Goal: Task Accomplishment & Management: Complete application form

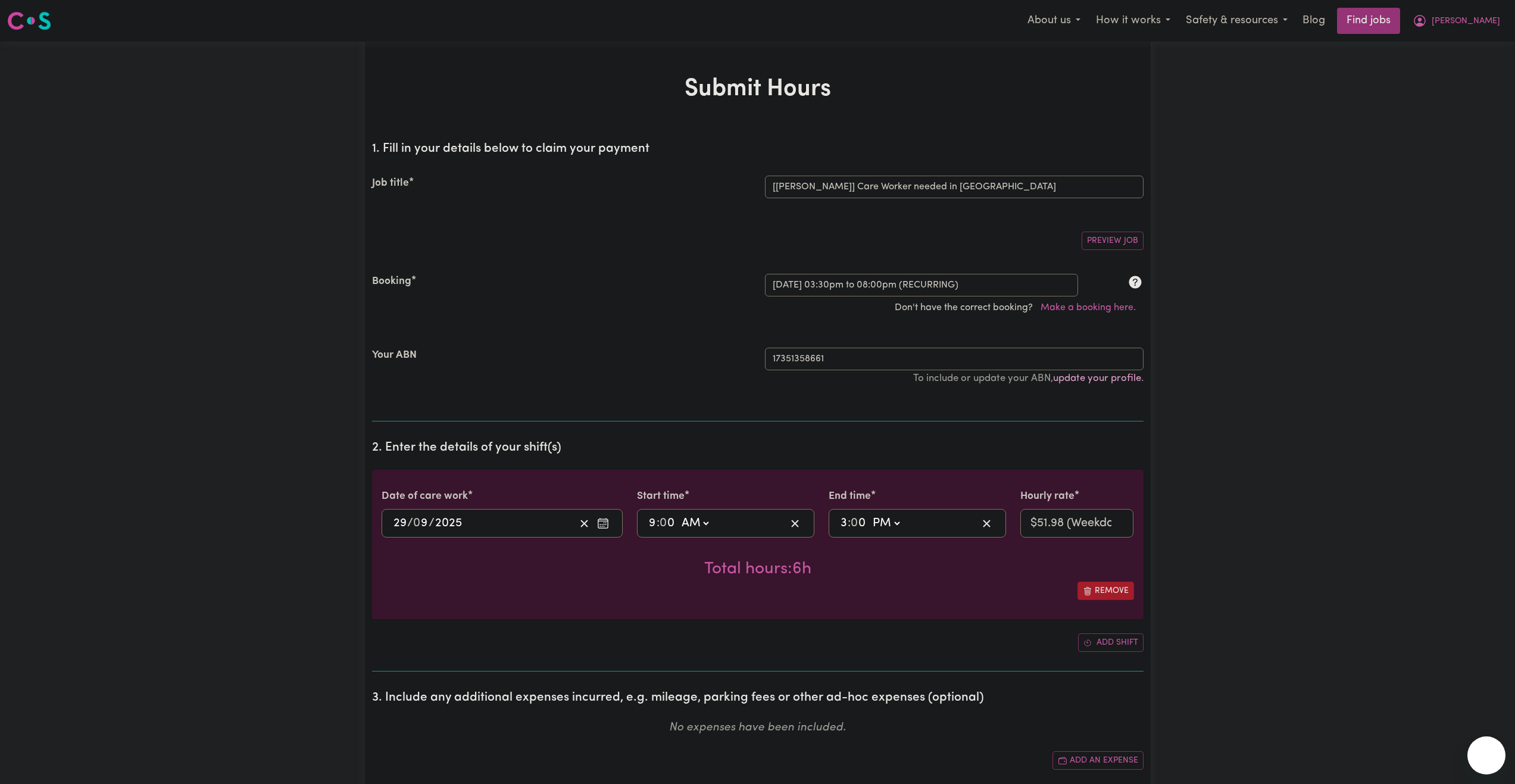
select select "14211"
select select "352030"
select select "pm"
select select "51.98-Weekday"
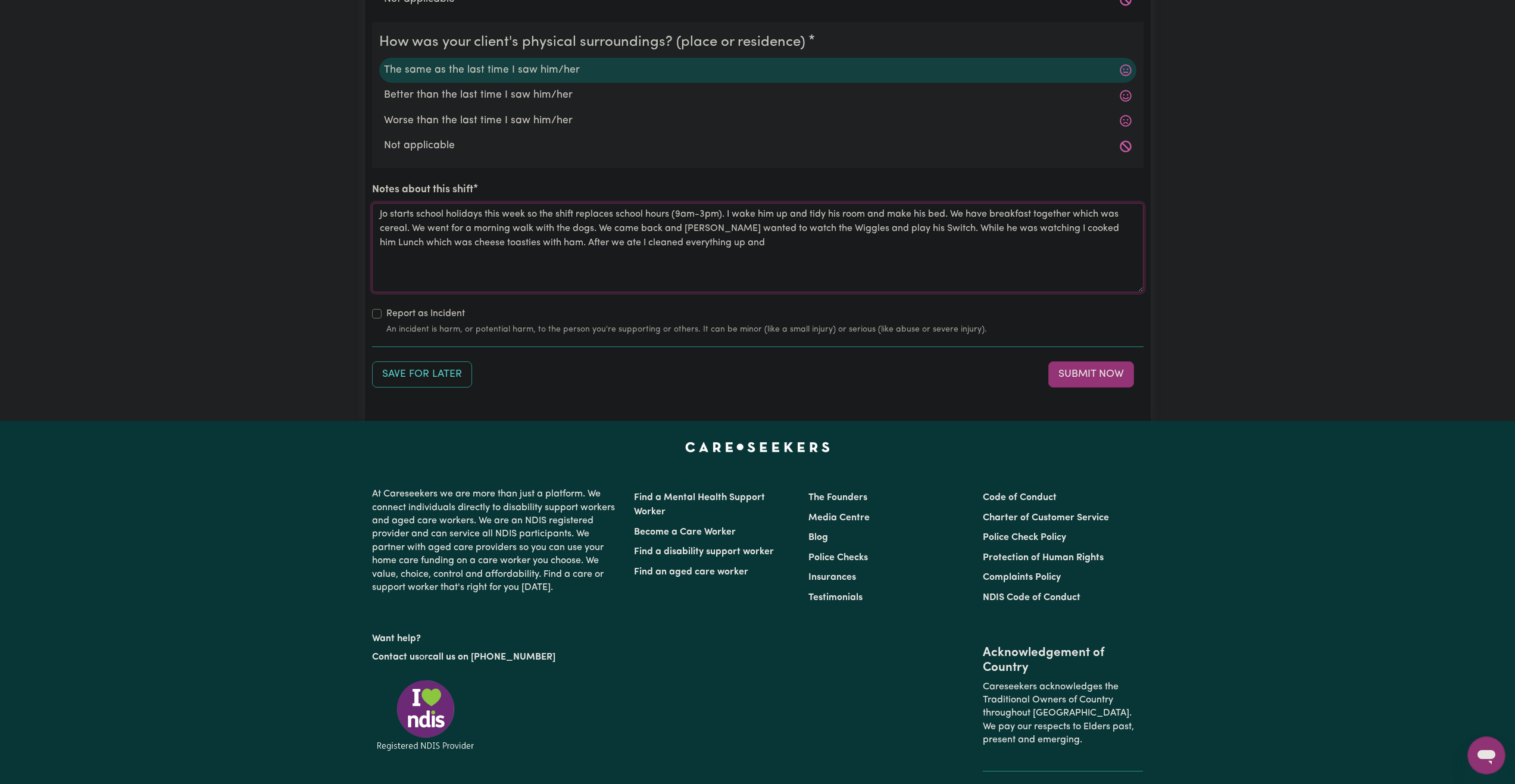
click at [729, 239] on textarea "Jo starts school holidays this week so the shift replaces school hours (9am-3pm…" at bounding box center [758, 248] width 772 height 89
type textarea "Jo starts school holidays this week so the shift replaces school hours (9am-3pm…"
click at [1102, 345] on section "5. Shift notes How was your client's mental state? The same as the last time I …" at bounding box center [758, 24] width 772 height 647
click at [1107, 375] on button "Submit Now" at bounding box center [1092, 374] width 86 height 26
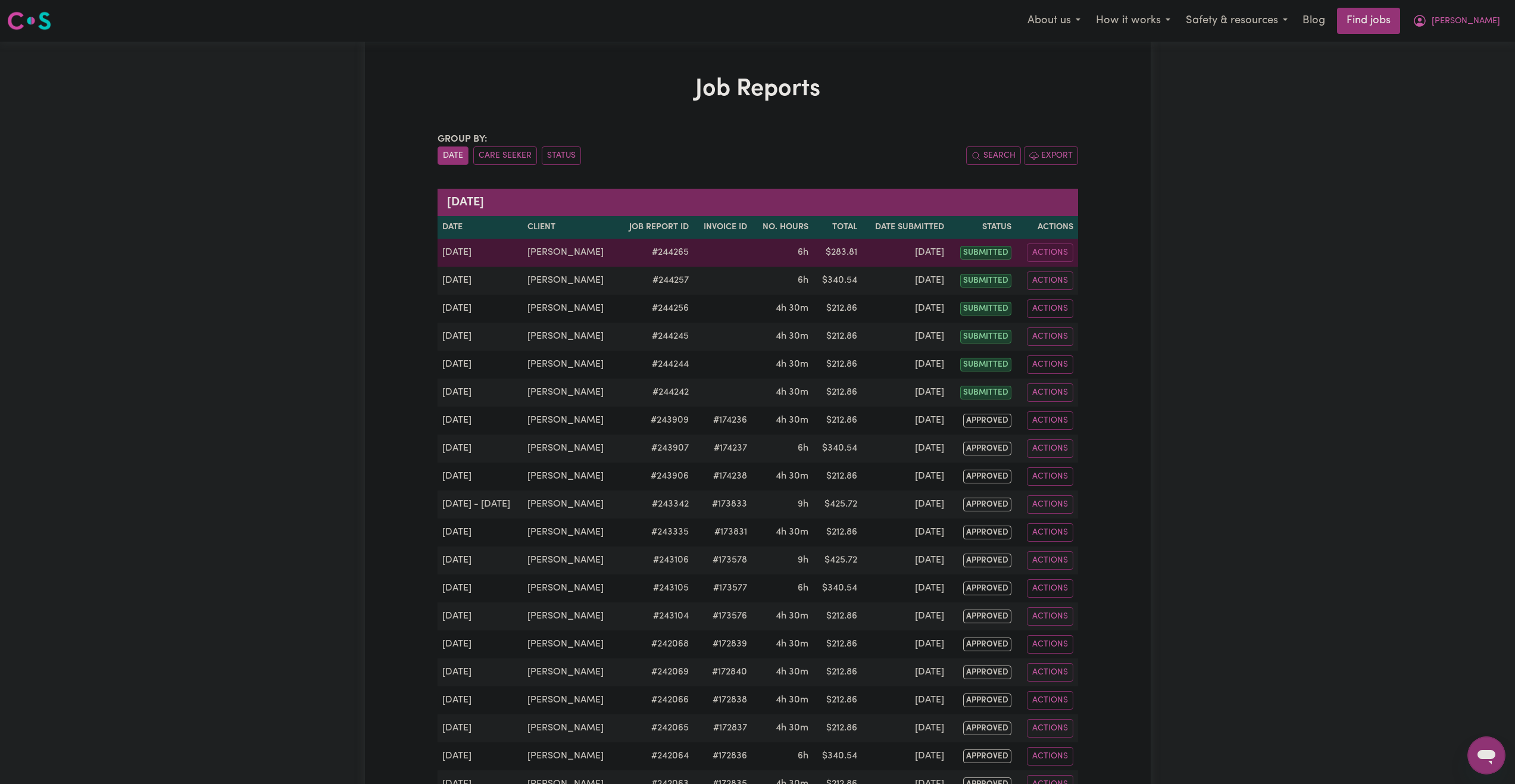
click at [458, 256] on td "Sep 29" at bounding box center [480, 253] width 85 height 28
